Goal: Transaction & Acquisition: Purchase product/service

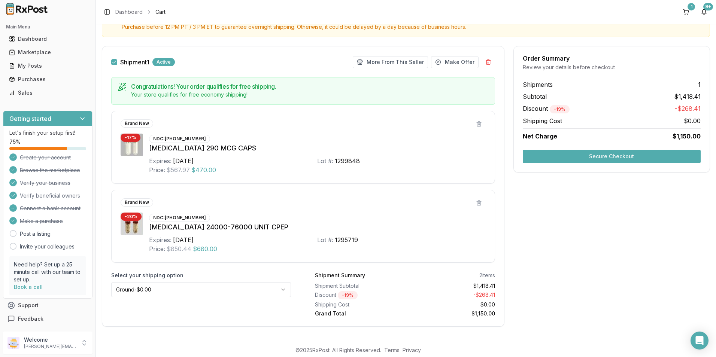
scroll to position [93, 0]
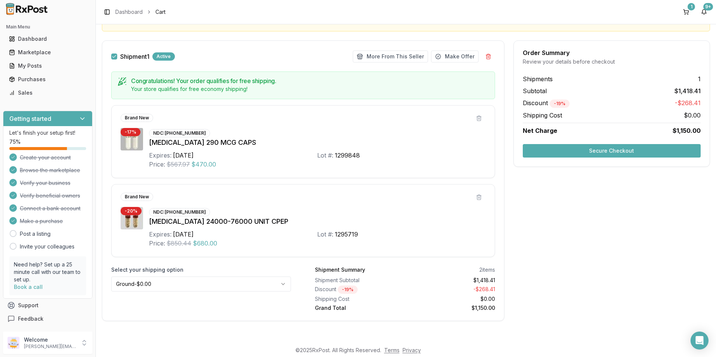
click at [586, 149] on button "Secure Checkout" at bounding box center [612, 150] width 178 height 13
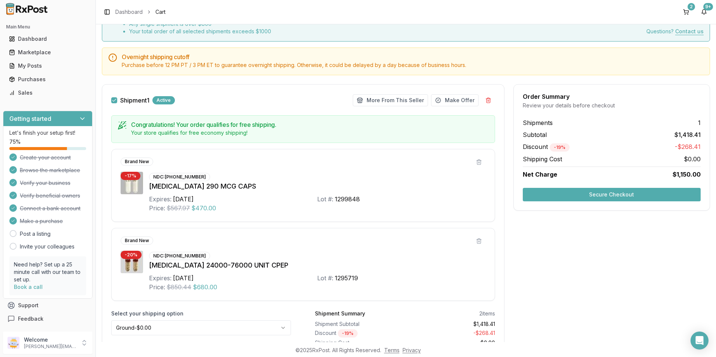
scroll to position [93, 0]
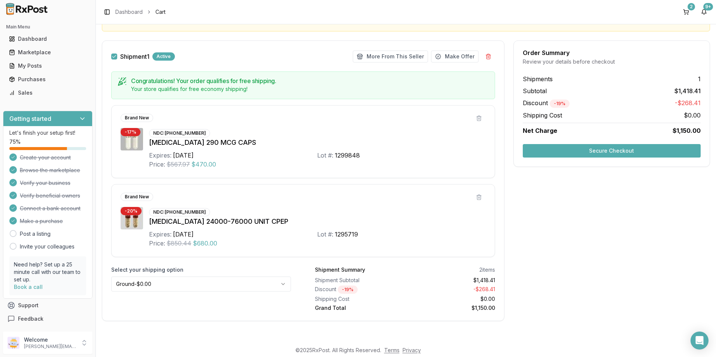
click at [557, 150] on button "Secure Checkout" at bounding box center [612, 150] width 178 height 13
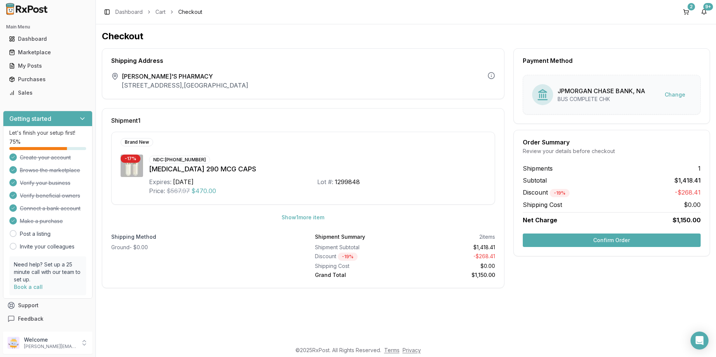
click at [593, 241] on button "Confirm Order" at bounding box center [612, 240] width 178 height 13
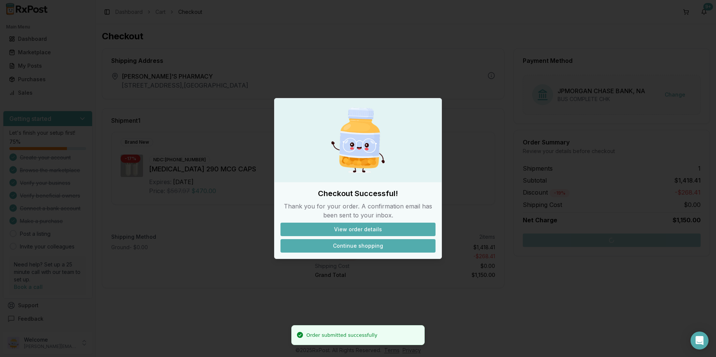
click at [371, 246] on button "Continue shopping" at bounding box center [357, 245] width 155 height 13
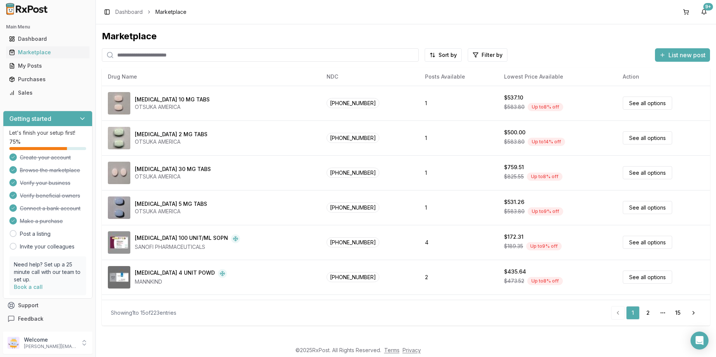
click at [133, 55] on input "search" at bounding box center [260, 54] width 317 height 13
type input "*******"
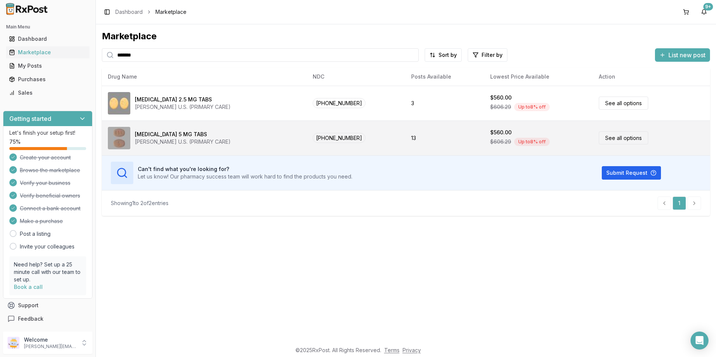
click at [166, 132] on div "Eliquis 5 MG TABS" at bounding box center [171, 134] width 72 height 7
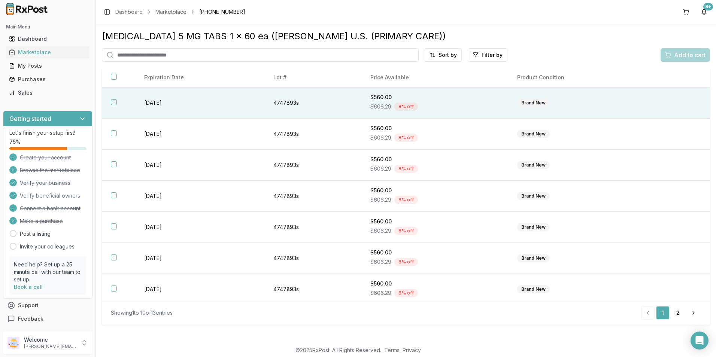
click at [113, 101] on button "button" at bounding box center [114, 102] width 6 height 6
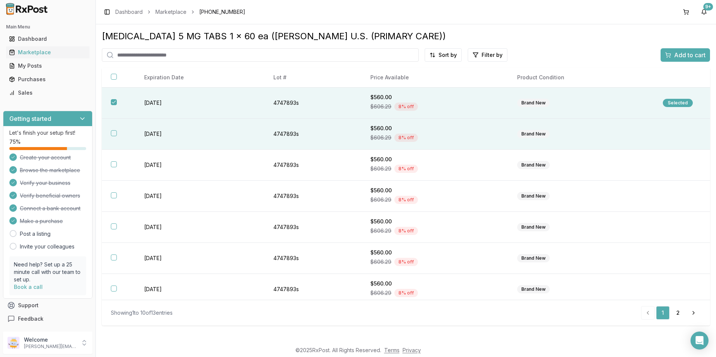
click at [114, 131] on button "button" at bounding box center [114, 133] width 6 height 6
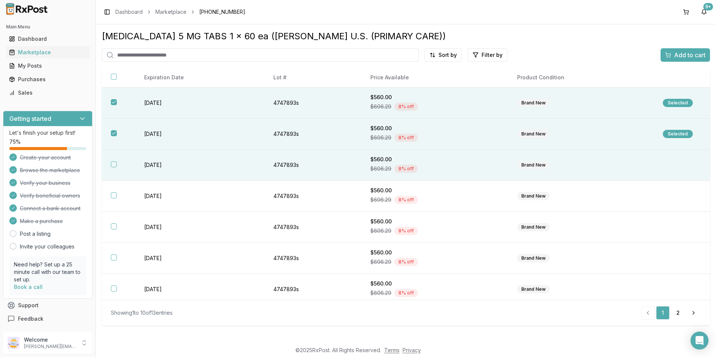
click at [115, 163] on button "button" at bounding box center [114, 164] width 6 height 6
click at [688, 54] on span "Add to cart" at bounding box center [689, 55] width 31 height 9
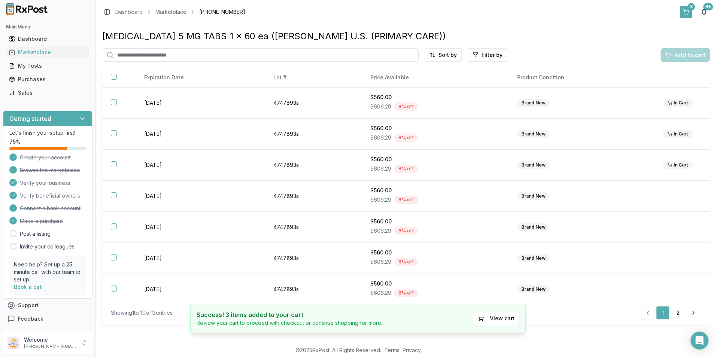
click at [685, 10] on button "3" at bounding box center [686, 12] width 12 height 12
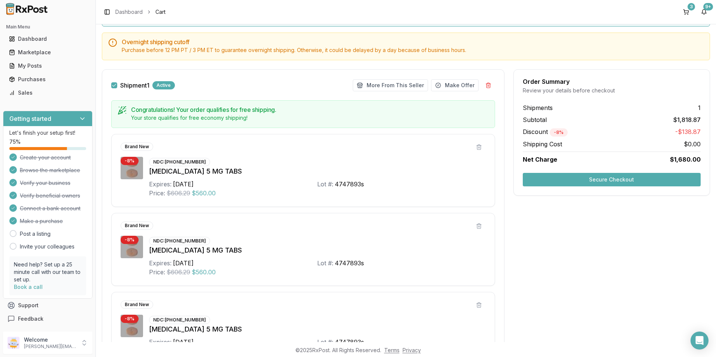
scroll to position [172, 0]
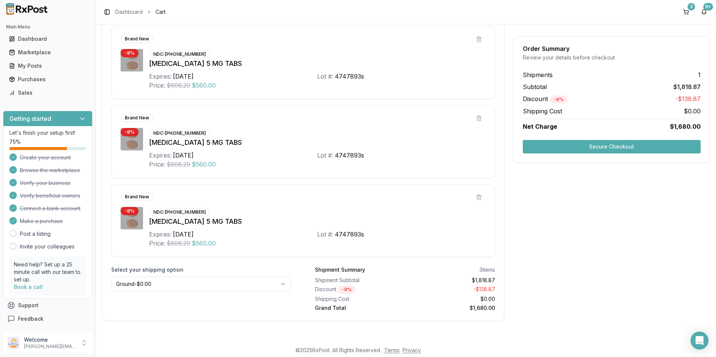
click at [578, 148] on button "Secure Checkout" at bounding box center [612, 146] width 178 height 13
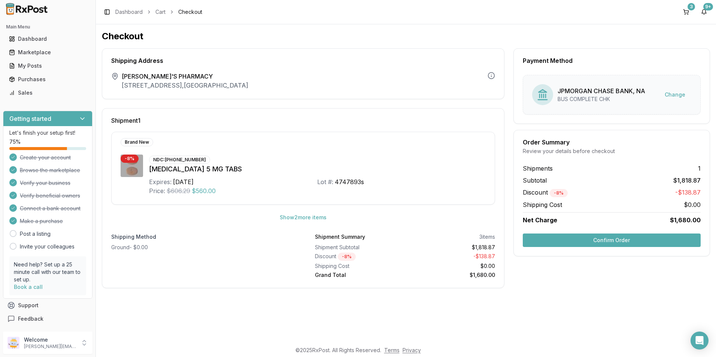
click at [582, 238] on button "Confirm Order" at bounding box center [612, 240] width 178 height 13
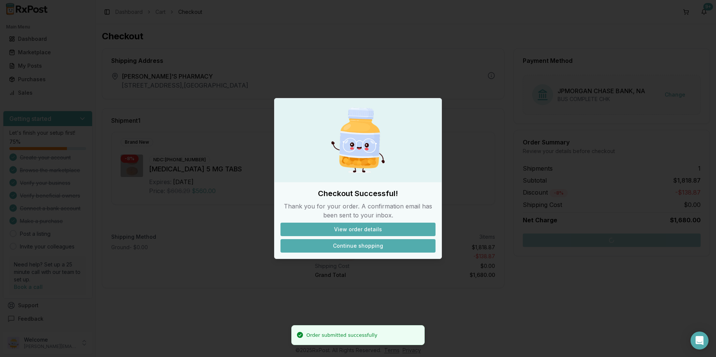
click at [376, 248] on button "Continue shopping" at bounding box center [357, 245] width 155 height 13
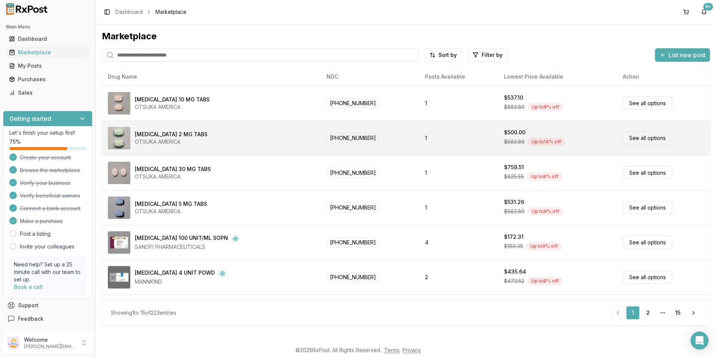
click at [526, 143] on td "$500.00 $583.80 Up to 14 % off" at bounding box center [557, 138] width 119 height 35
